Goal: Task Accomplishment & Management: Use online tool/utility

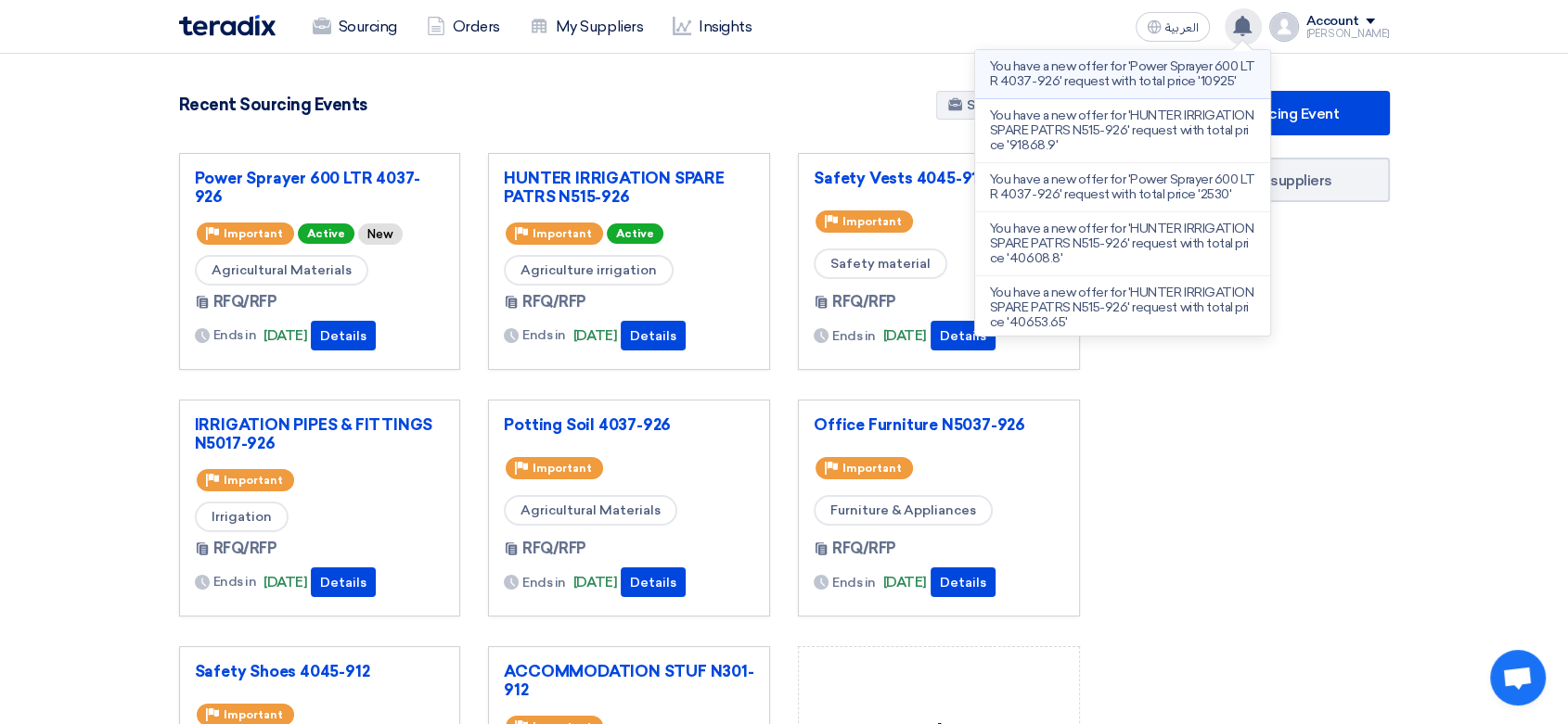
click at [1072, 82] on p "You have a new offer for 'Power Sprayer 600 LTR 4037-926' request with total pr…" at bounding box center [1123, 73] width 265 height 30
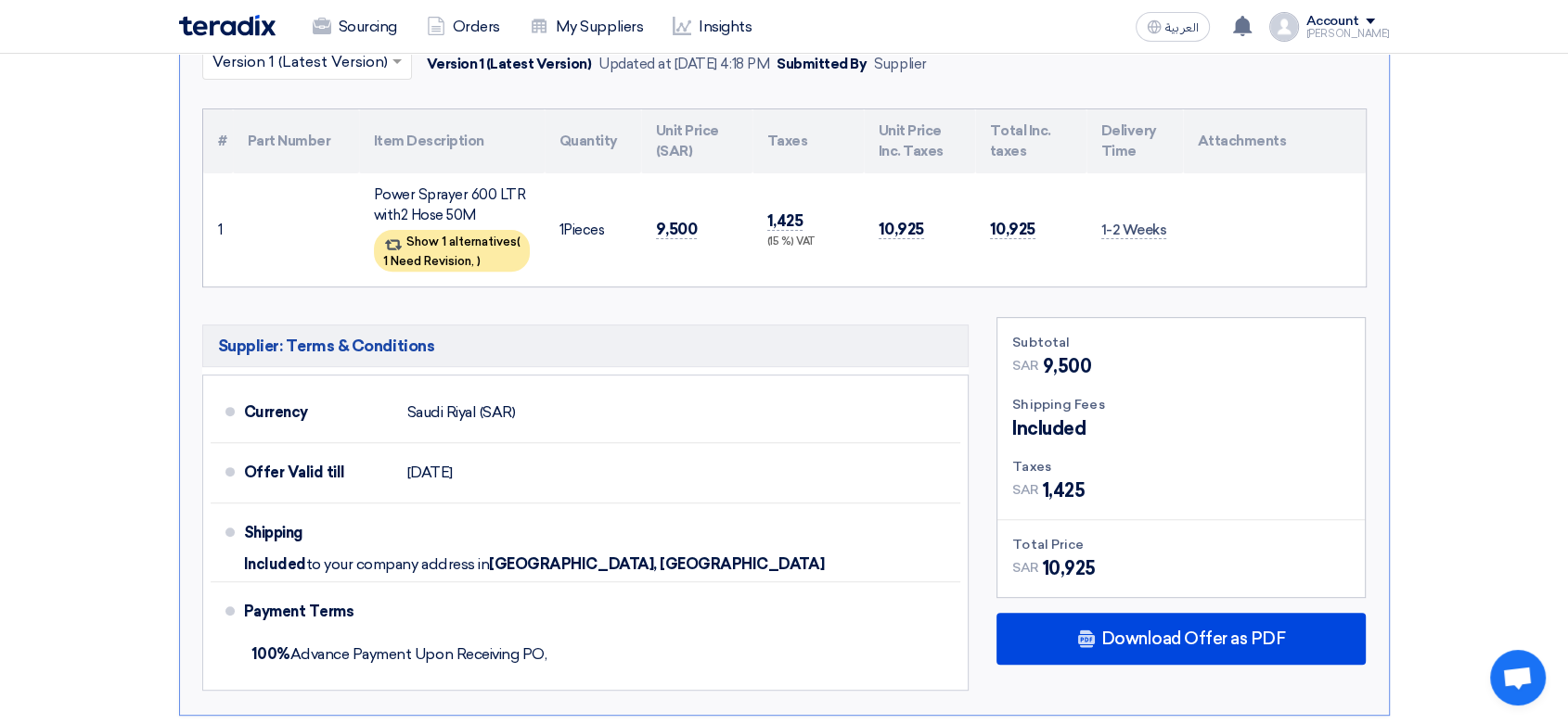
scroll to position [515, 0]
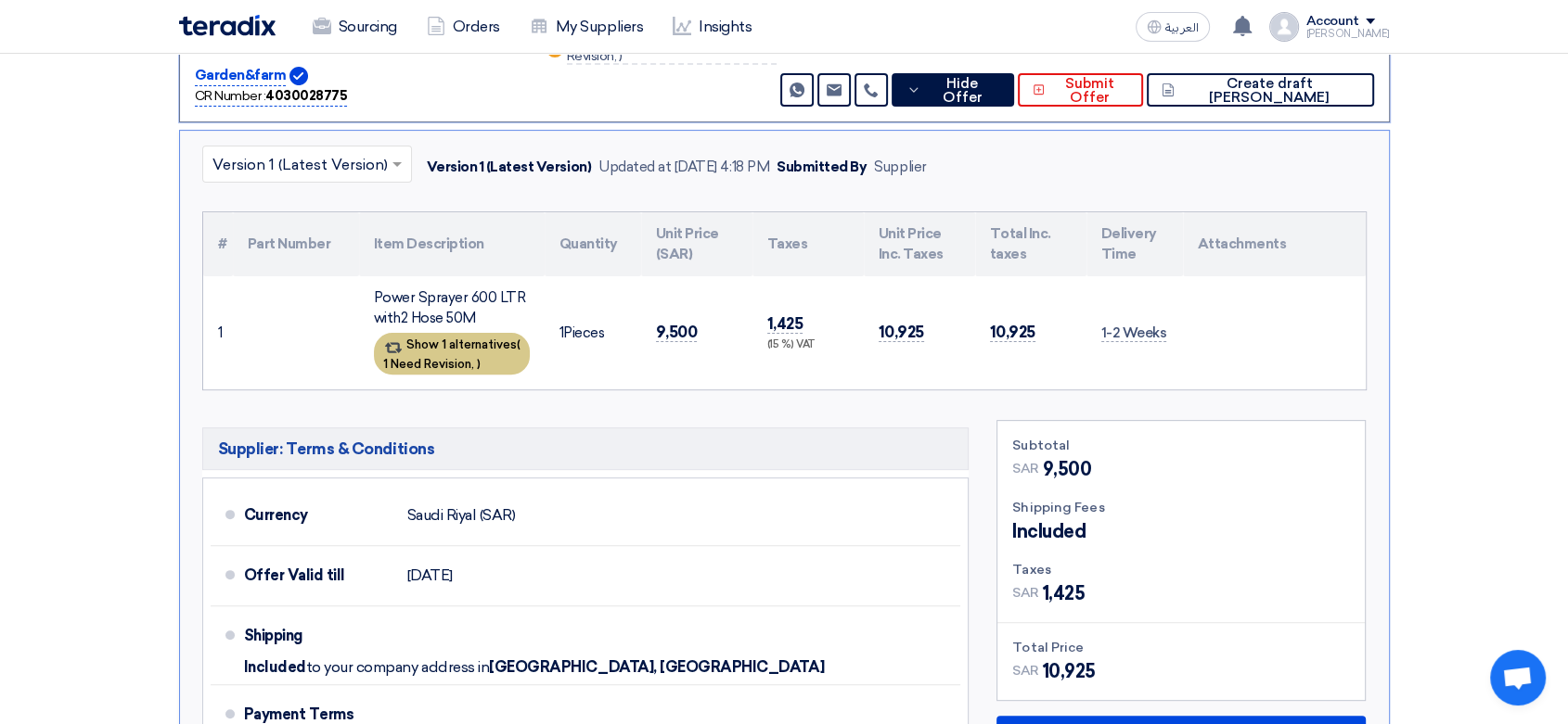
click at [445, 342] on div "Show 1 alternatives ( 1 Need Revision, )" at bounding box center [452, 353] width 156 height 42
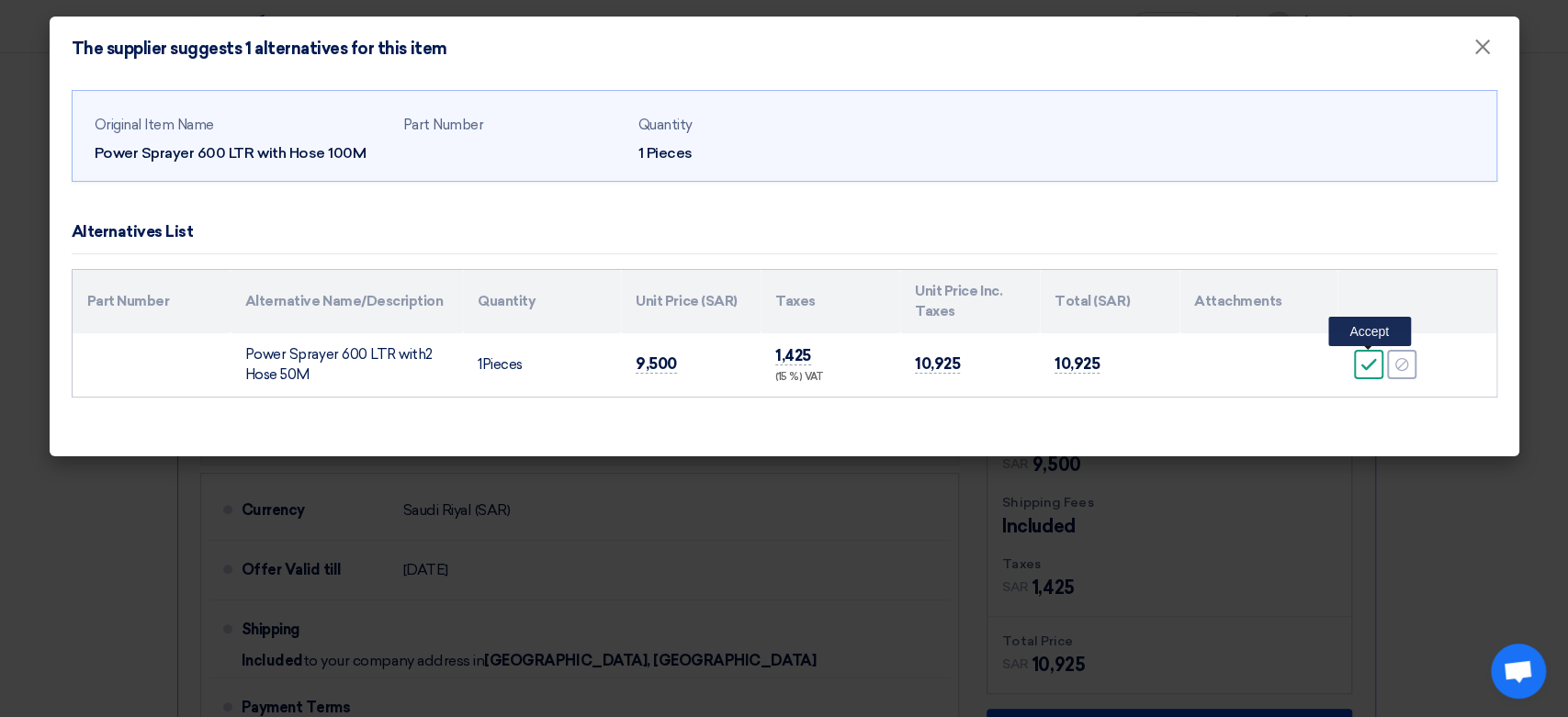
click at [1368, 365] on use at bounding box center [1369, 365] width 16 height 12
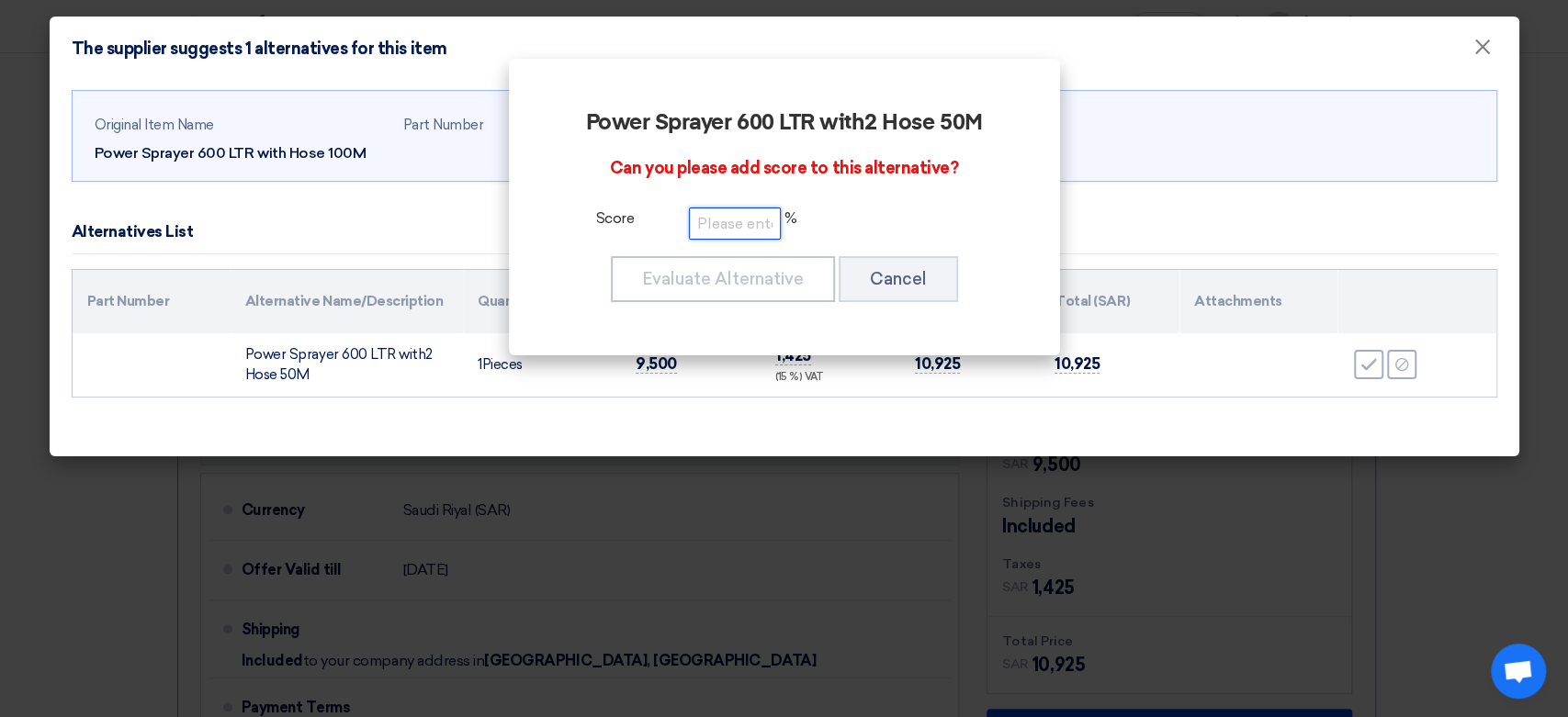
click at [722, 221] on input "number" at bounding box center [734, 224] width 92 height 32
type input "100"
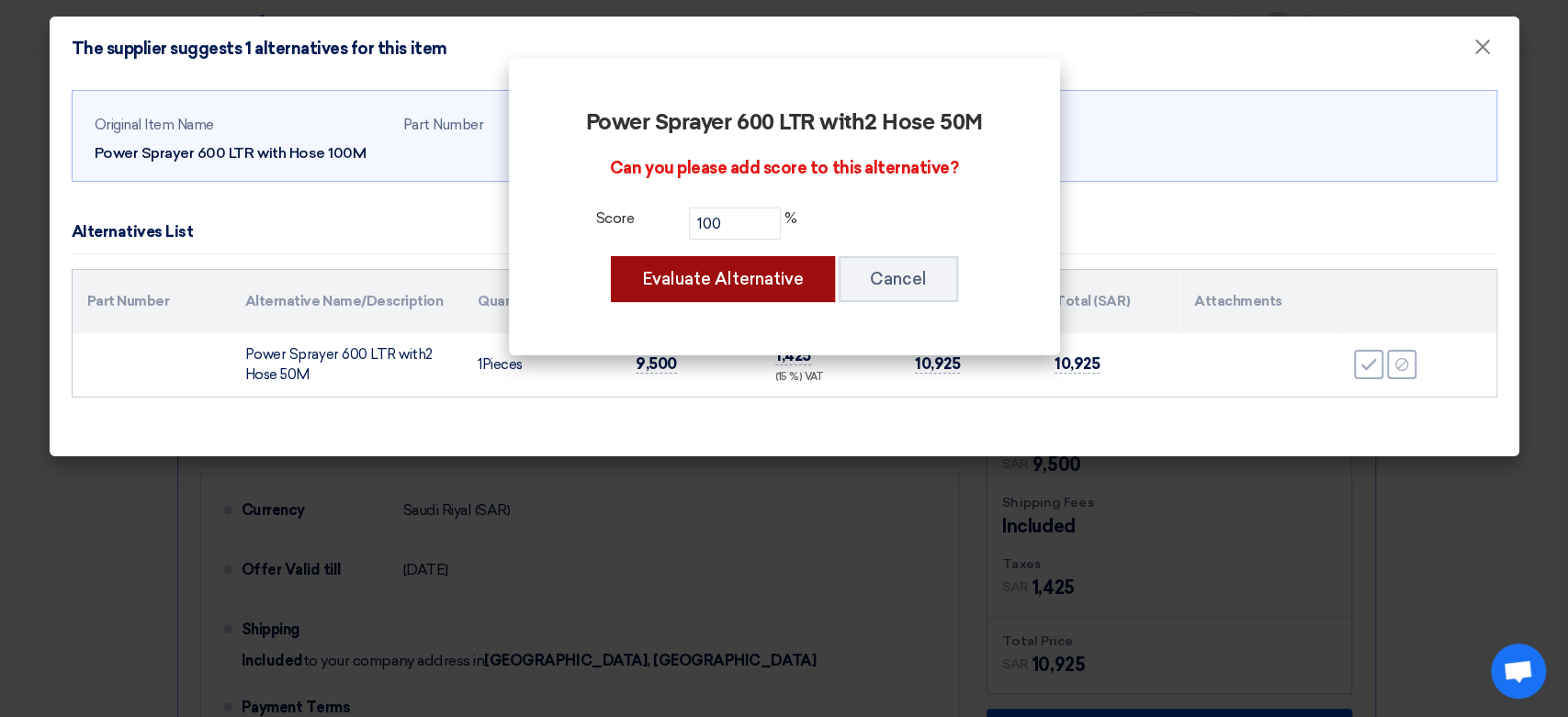
click at [741, 270] on button "Evaluate Alternative" at bounding box center [722, 279] width 224 height 46
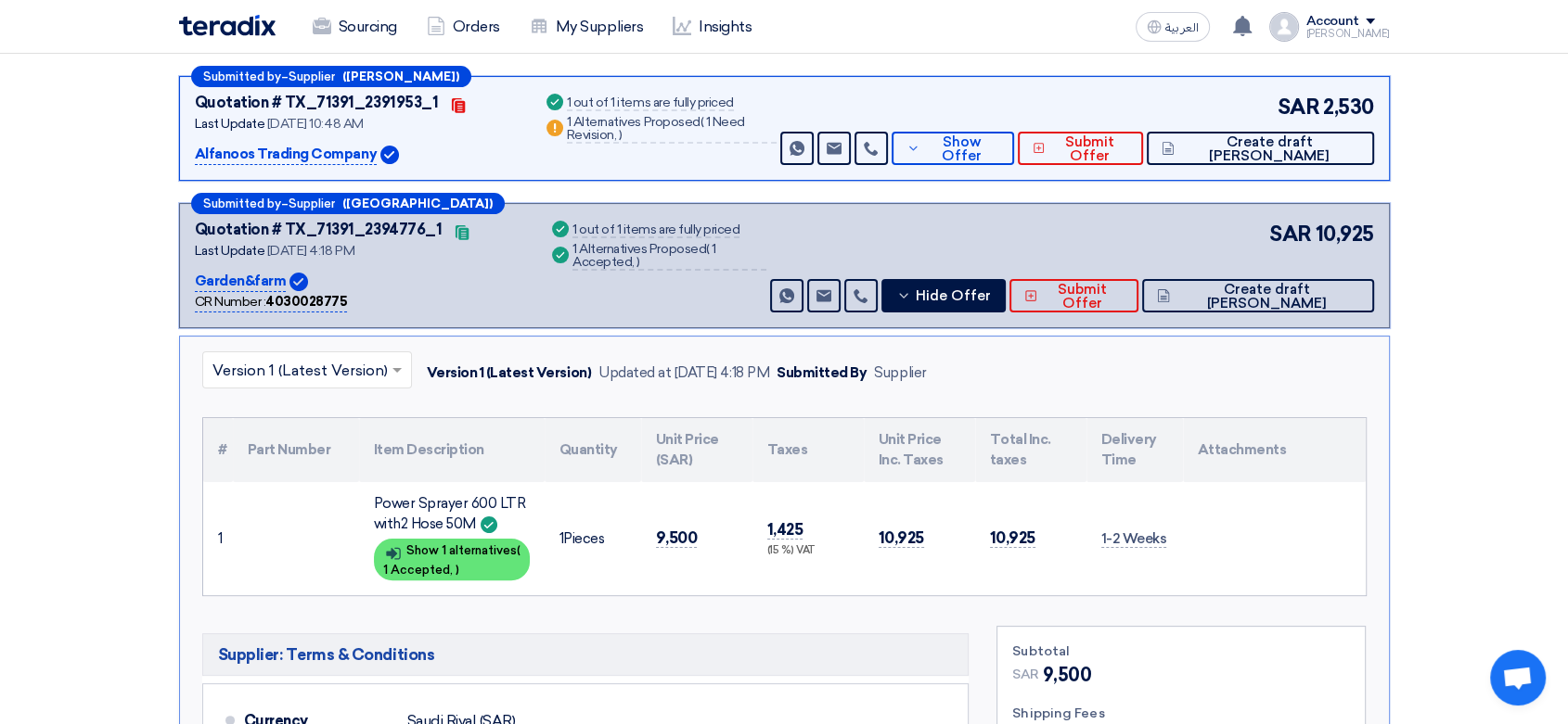
scroll to position [207, 0]
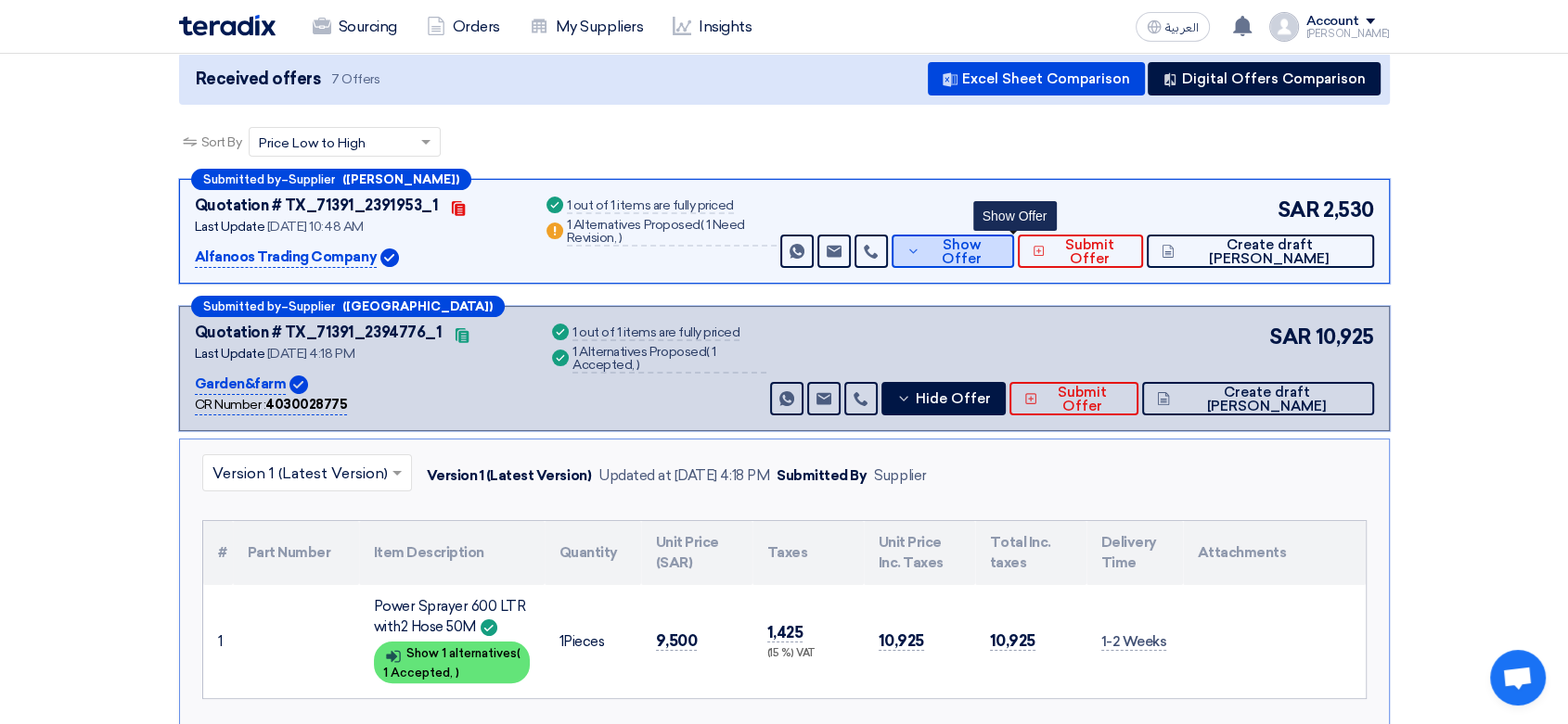
click at [921, 251] on icon at bounding box center [913, 251] width 14 height 15
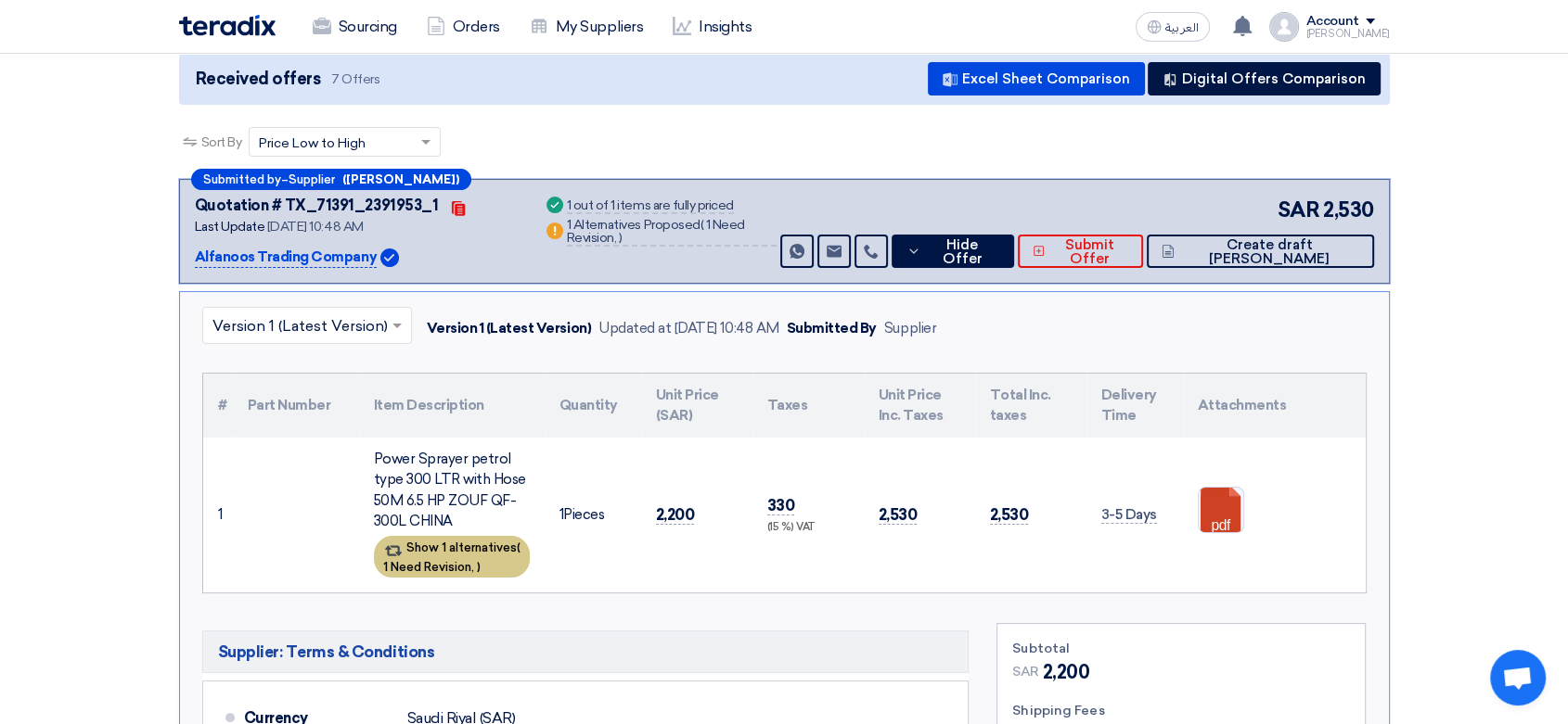
click at [445, 566] on span "1 Need Revision," at bounding box center [428, 567] width 91 height 14
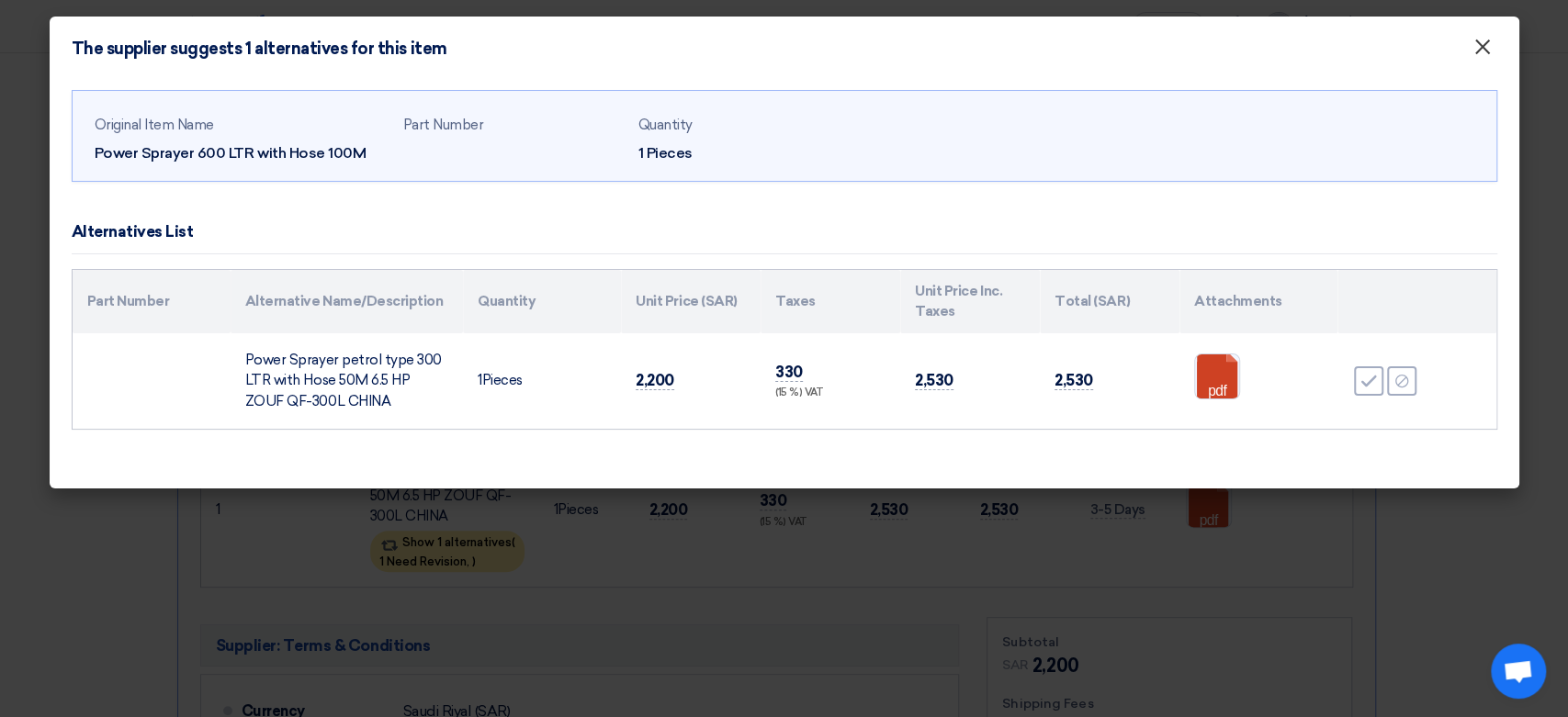
click at [1477, 48] on span "×" at bounding box center [1481, 51] width 18 height 37
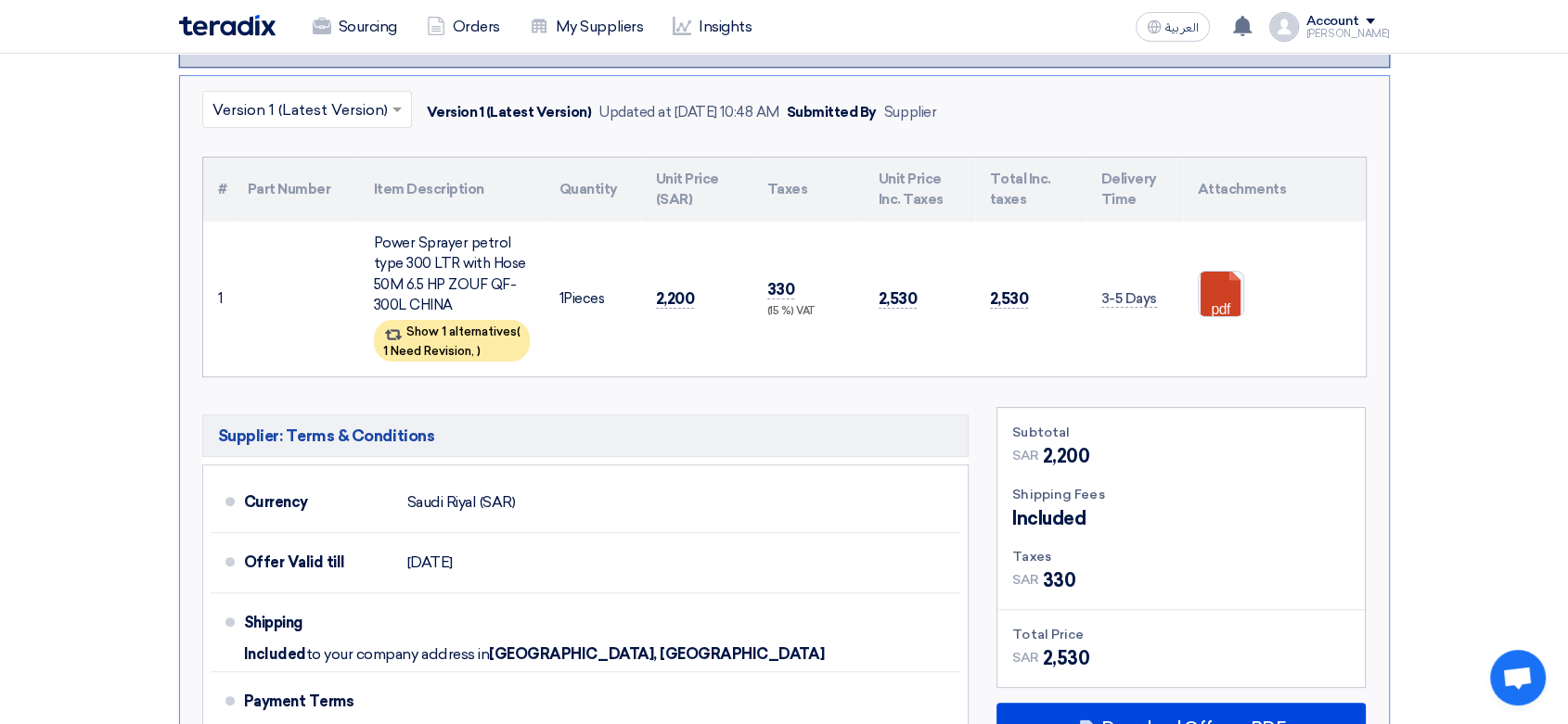
scroll to position [412, 0]
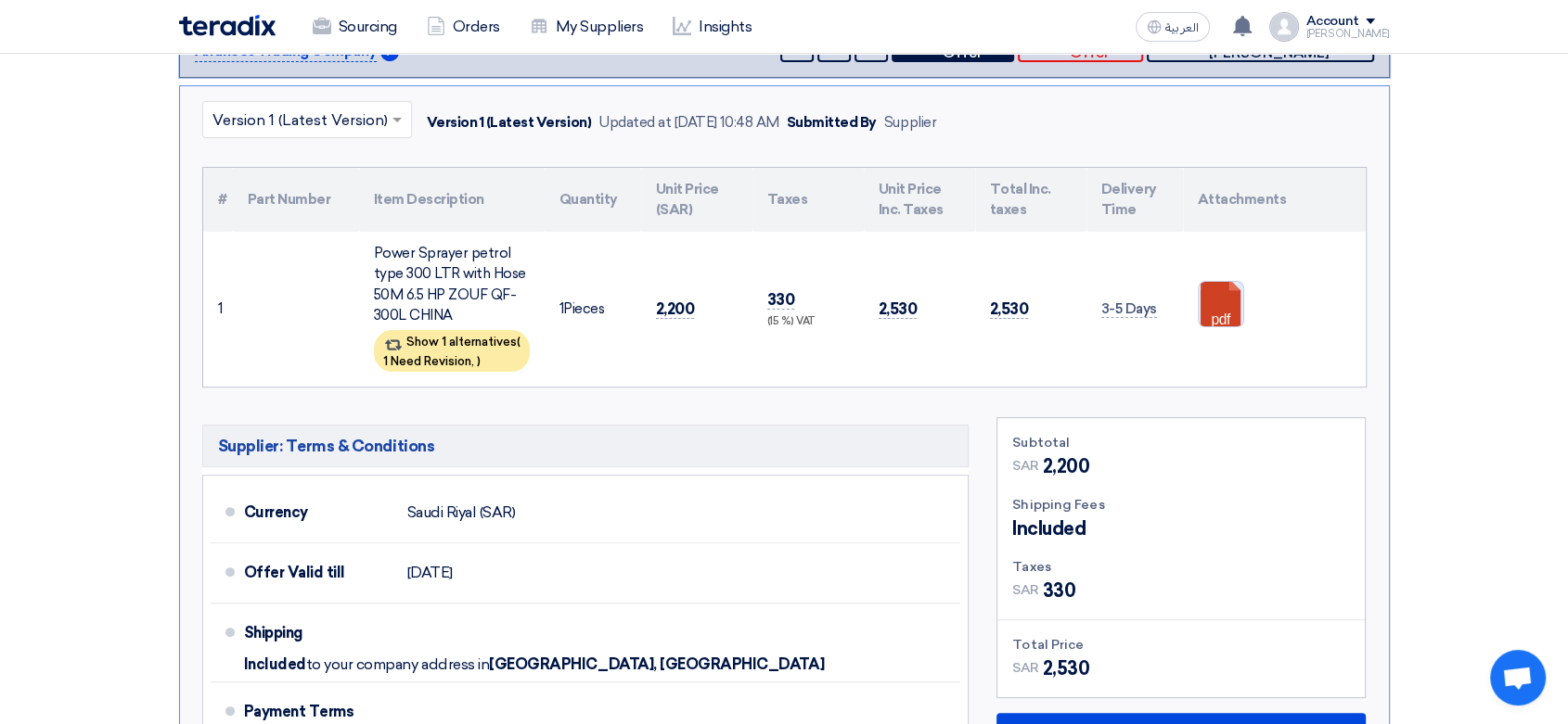
click at [1215, 297] on link at bounding box center [1273, 337] width 149 height 111
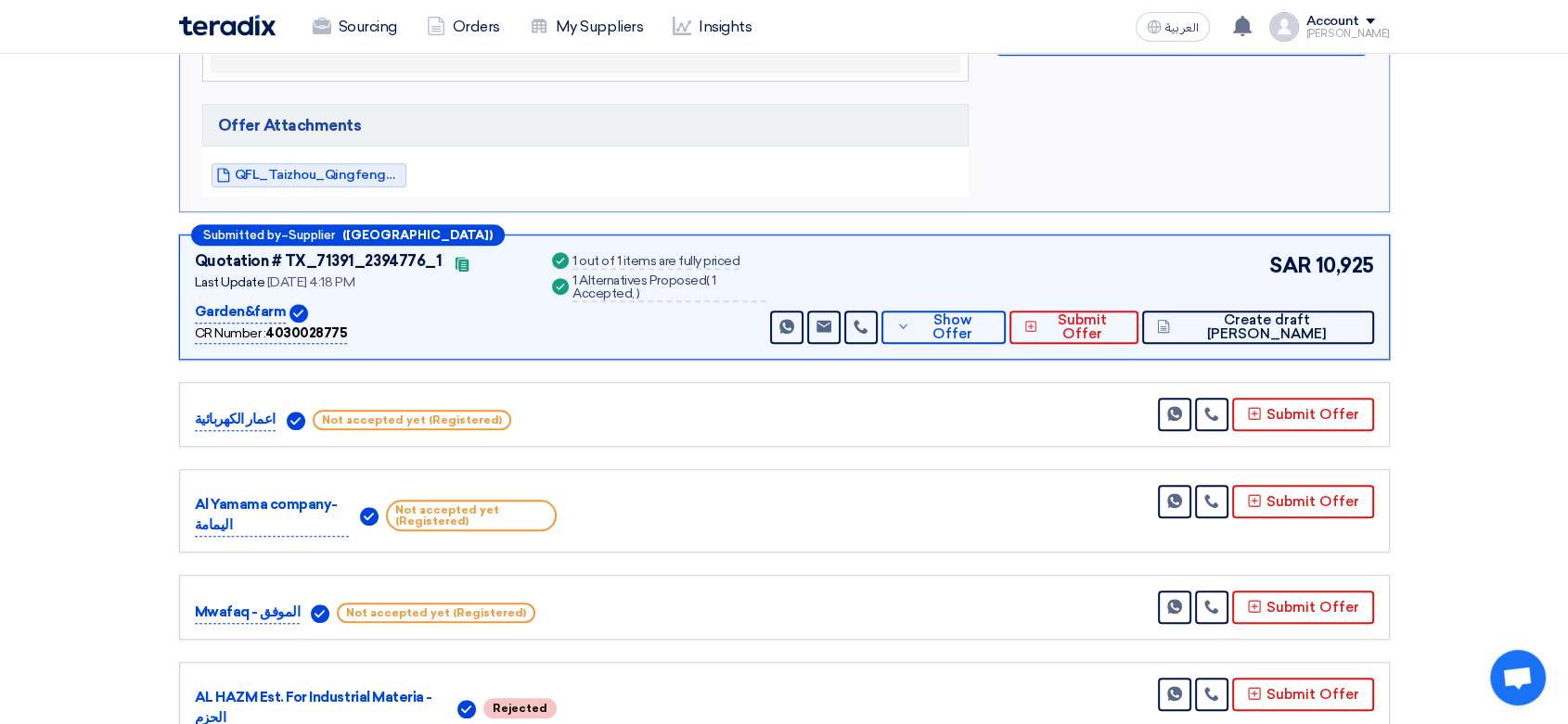
scroll to position [1134, 0]
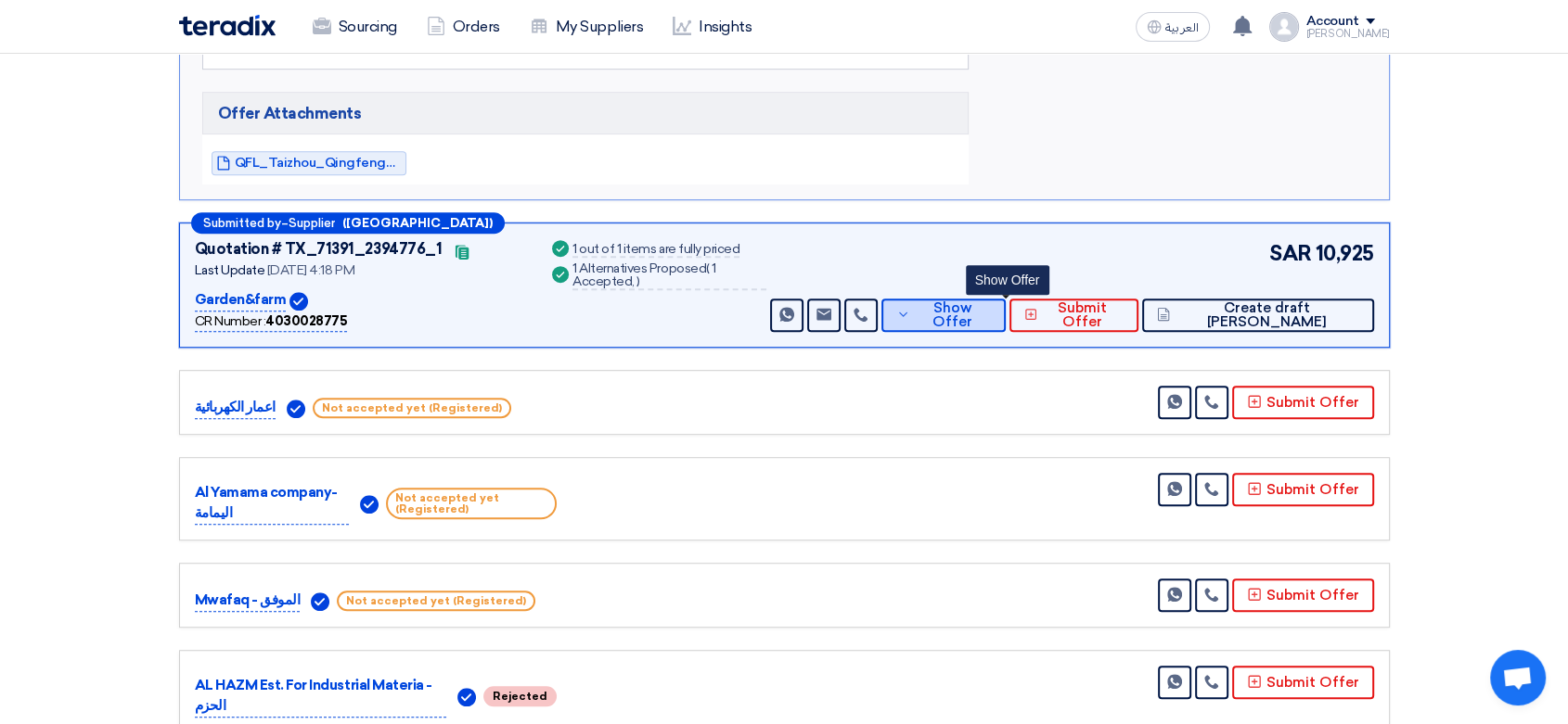
click at [970, 320] on button "Show Offer" at bounding box center [944, 314] width 124 height 33
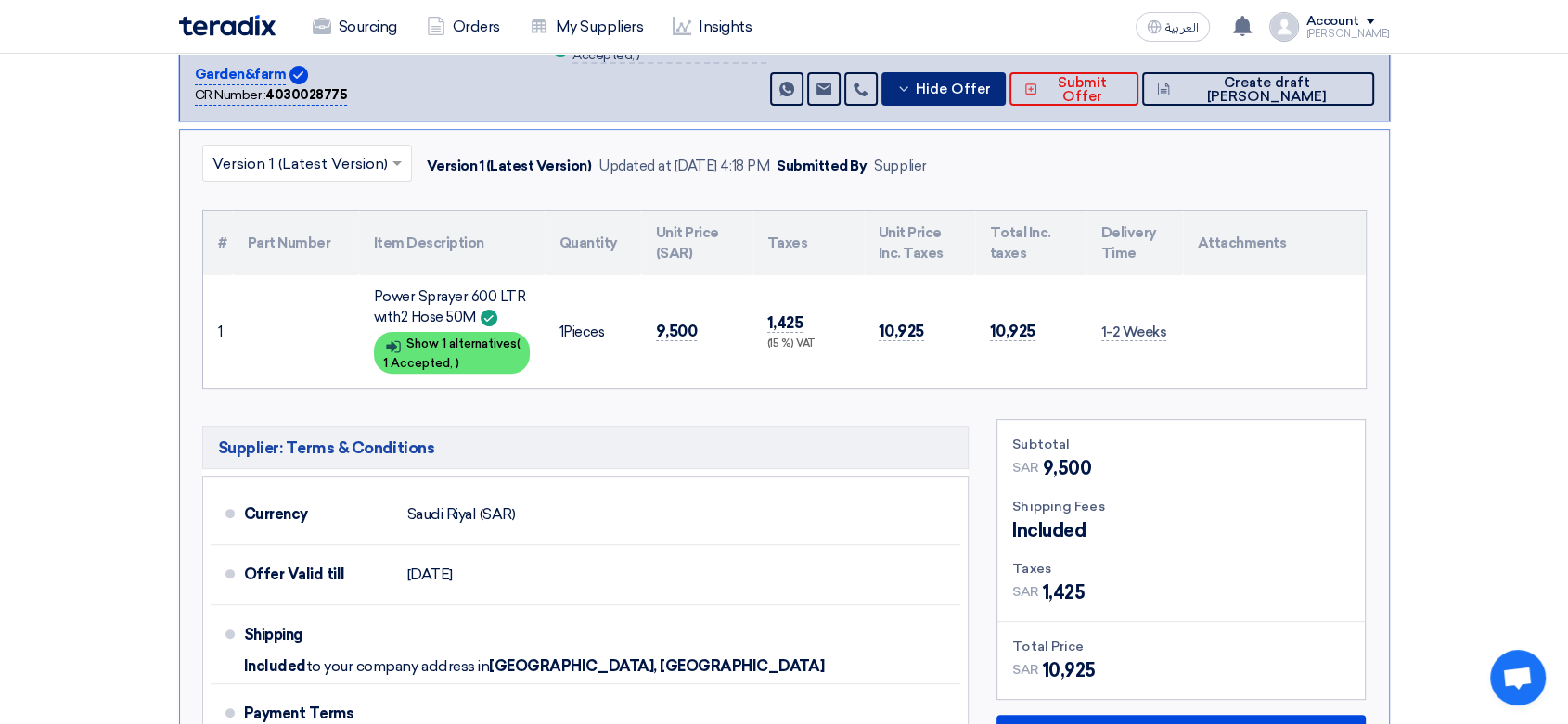
scroll to position [515, 0]
